Goal: Task Accomplishment & Management: Manage account settings

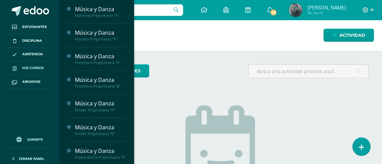
click at [27, 65] on link "Mis cursos" at bounding box center [29, 68] width 48 height 14
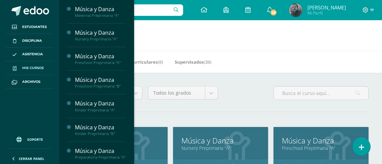
click at [274, 47] on h1 "Mis cursos" at bounding box center [220, 35] width 307 height 31
click at [205, 35] on h1 "Mis cursos" at bounding box center [220, 35] width 307 height 31
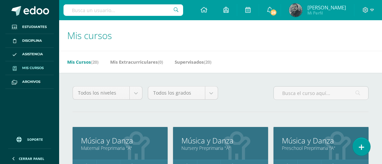
click at [26, 67] on span "Mis cursos" at bounding box center [33, 67] width 22 height 5
click at [273, 8] on icon at bounding box center [269, 10] width 5 height 6
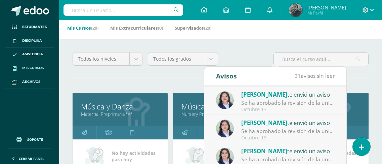
scroll to position [34, 0]
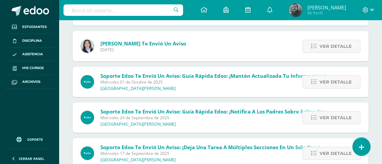
scroll to position [962, 0]
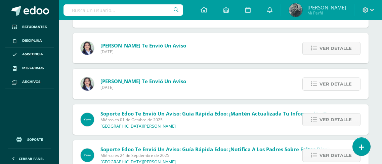
click at [333, 82] on span "Ver detalle" at bounding box center [336, 84] width 32 height 12
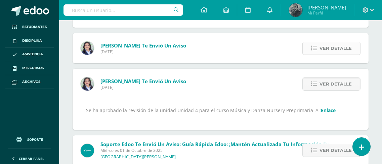
click at [333, 48] on span "Ver detalle" at bounding box center [336, 48] width 32 height 12
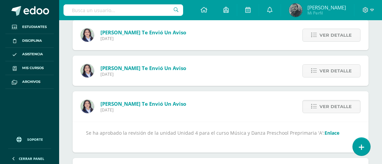
scroll to position [895, 0]
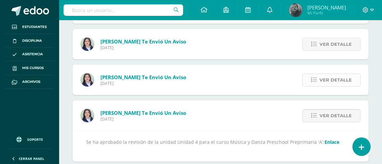
click at [343, 76] on span "Ver detalle" at bounding box center [336, 80] width 32 height 12
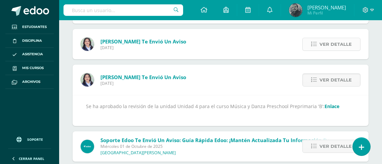
click at [340, 43] on span "Ver detalle" at bounding box center [336, 44] width 32 height 12
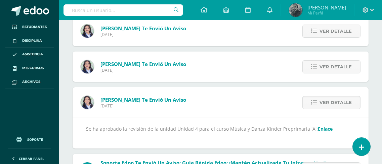
scroll to position [827, 0]
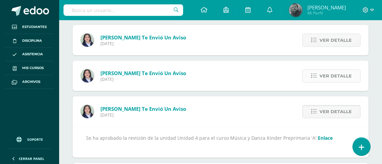
click at [343, 73] on span "Ver detalle" at bounding box center [336, 76] width 32 height 12
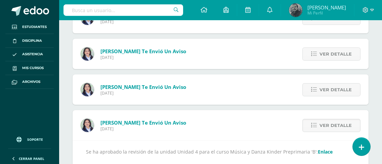
scroll to position [760, 0]
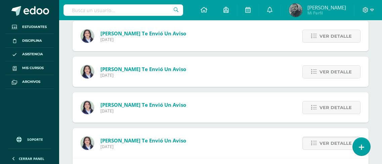
click at [335, 139] on span "Ver detalle" at bounding box center [336, 143] width 32 height 12
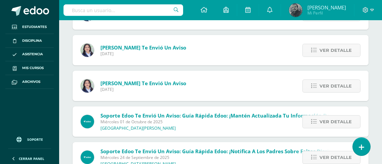
scroll to position [794, 0]
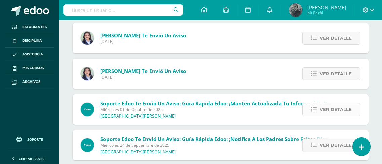
click at [338, 107] on span "Ver detalle" at bounding box center [336, 109] width 32 height 12
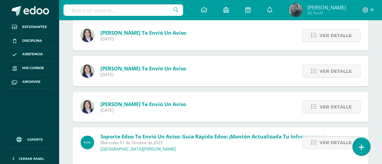
scroll to position [760, 0]
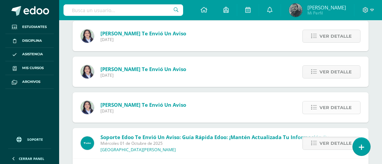
click at [325, 103] on span "Ver detalle" at bounding box center [336, 107] width 32 height 12
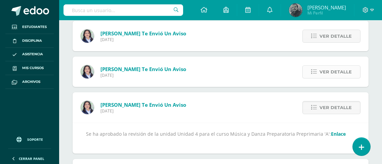
click at [329, 70] on span "Ver detalle" at bounding box center [336, 72] width 32 height 12
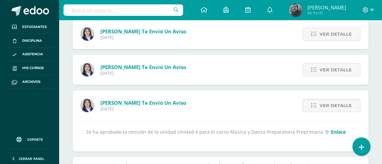
scroll to position [693, 0]
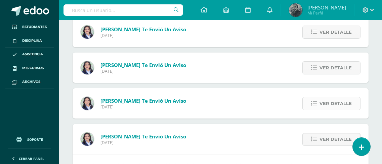
click at [315, 102] on icon at bounding box center [314, 104] width 6 height 6
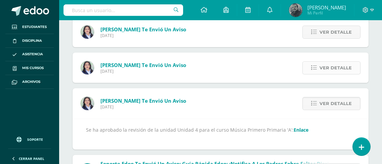
click at [312, 70] on icon at bounding box center [314, 68] width 6 height 6
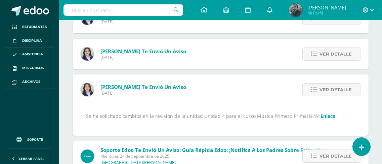
scroll to position [659, 0]
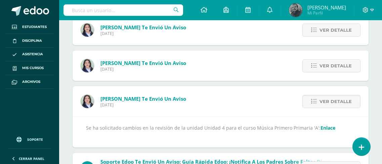
click at [321, 128] on link "Enlace" at bounding box center [328, 127] width 15 height 6
click at [334, 63] on span "Ver detalle" at bounding box center [336, 66] width 32 height 12
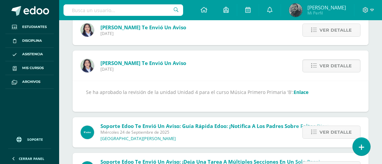
click at [297, 89] on link "Enlace" at bounding box center [301, 92] width 15 height 6
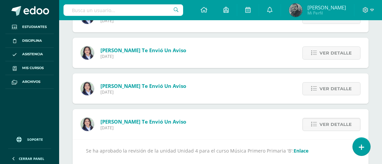
scroll to position [592, 0]
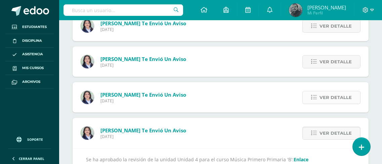
click at [336, 95] on span "Ver detalle" at bounding box center [336, 97] width 32 height 12
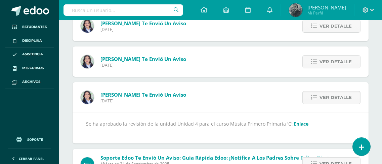
click at [299, 125] on link "Enlace" at bounding box center [301, 123] width 15 height 6
click at [331, 99] on span "Ver detalle" at bounding box center [336, 97] width 32 height 12
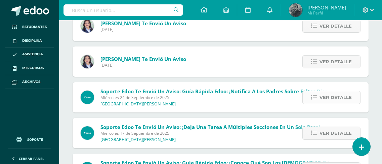
click at [343, 98] on span "Ver detalle" at bounding box center [336, 97] width 32 height 12
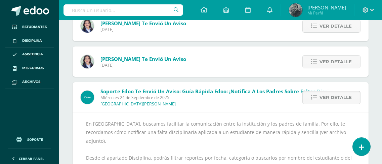
click at [334, 98] on span "Ver detalle" at bounding box center [336, 97] width 32 height 12
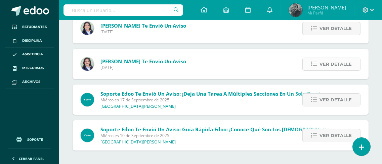
click at [336, 65] on span "Ver detalle" at bounding box center [336, 64] width 32 height 12
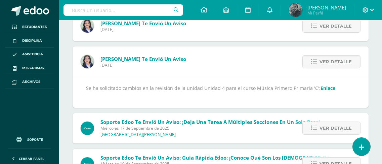
click at [322, 88] on link "Enlace" at bounding box center [328, 88] width 15 height 6
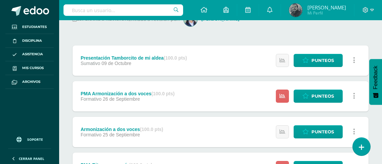
scroll to position [135, 0]
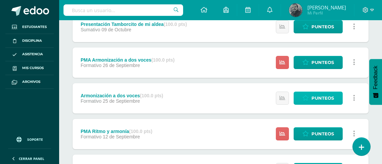
click at [313, 98] on span "Punteos" at bounding box center [323, 98] width 23 height 12
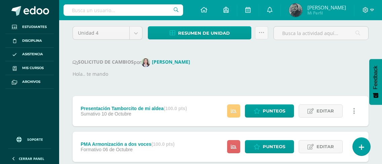
scroll to position [67, 0]
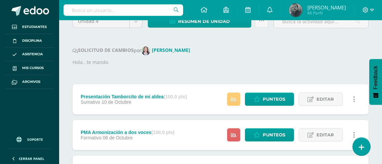
click at [96, 62] on p "Hola.. te mando" at bounding box center [221, 62] width 296 height 7
click at [176, 49] on strong "[PERSON_NAME]" at bounding box center [171, 50] width 38 height 6
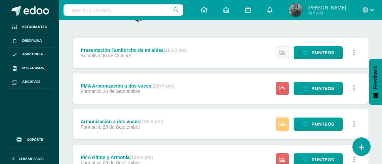
scroll to position [135, 0]
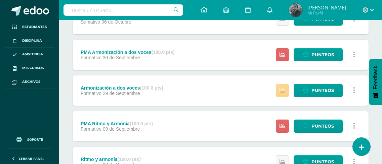
click at [285, 92] on icon at bounding box center [283, 90] width 6 height 6
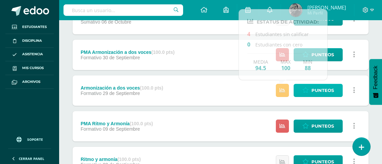
click at [318, 90] on span "Punteos" at bounding box center [323, 90] width 23 height 12
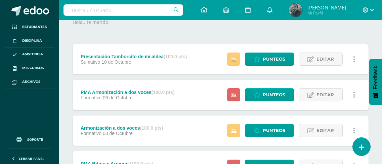
scroll to position [151, 0]
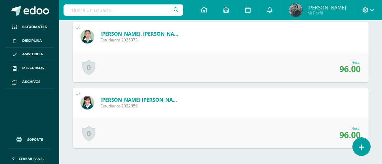
scroll to position [1211, 0]
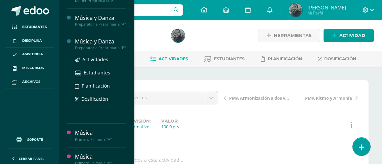
scroll to position [139, 0]
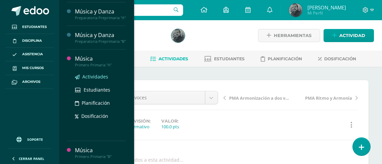
click at [91, 80] on span "Actividades" at bounding box center [95, 76] width 26 height 6
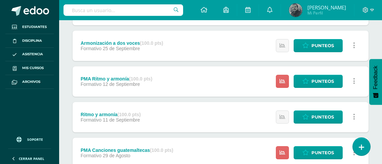
scroll to position [171, 0]
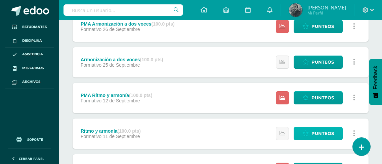
click at [319, 133] on span "Punteos" at bounding box center [323, 133] width 23 height 12
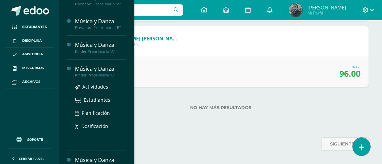
scroll to position [135, 0]
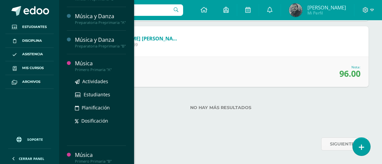
click at [91, 67] on div "Música" at bounding box center [100, 64] width 51 height 8
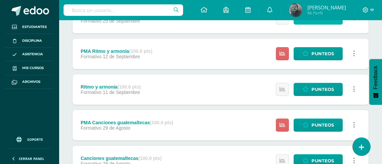
scroll to position [204, 0]
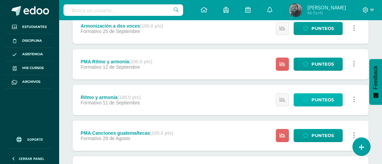
click at [320, 100] on span "Punteos" at bounding box center [323, 99] width 23 height 12
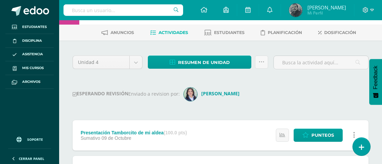
scroll to position [2, 0]
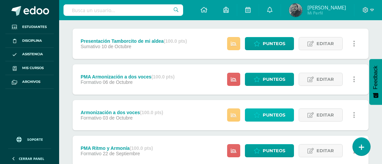
scroll to position [135, 0]
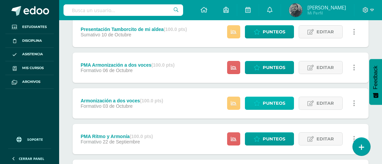
click at [266, 101] on span "Punteos" at bounding box center [274, 103] width 23 height 12
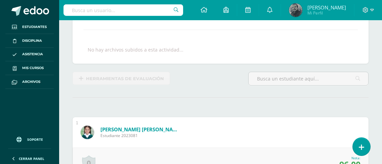
scroll to position [110, 0]
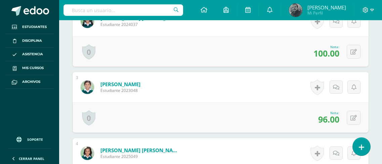
scroll to position [168, 0]
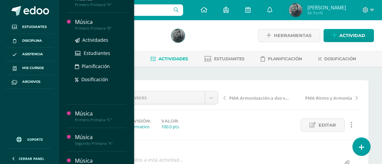
scroll to position [235, 0]
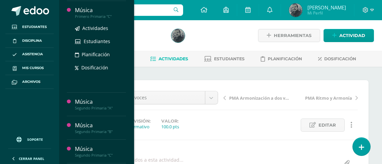
click at [84, 14] on div "Música" at bounding box center [100, 10] width 51 height 8
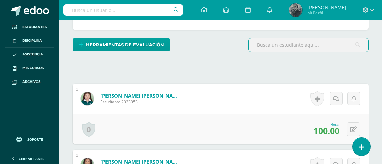
scroll to position [135, 0]
